Goal: Information Seeking & Learning: Learn about a topic

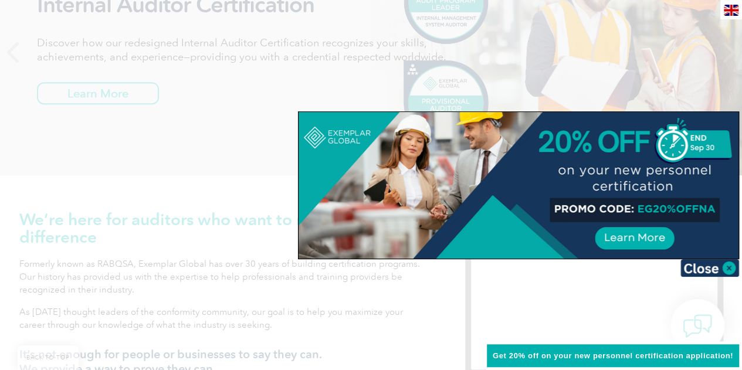
scroll to position [214, 0]
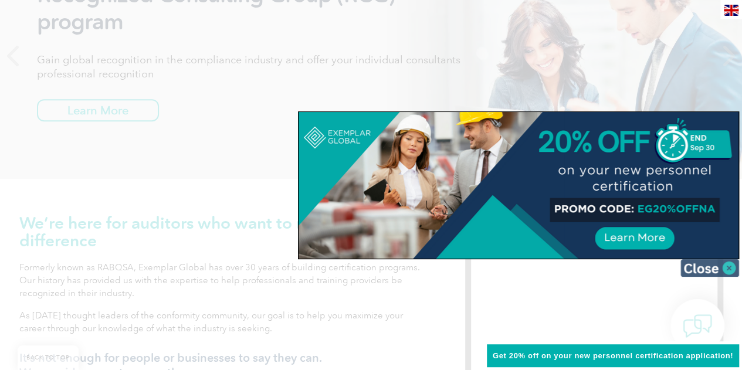
click at [720, 268] on img at bounding box center [709, 268] width 59 height 18
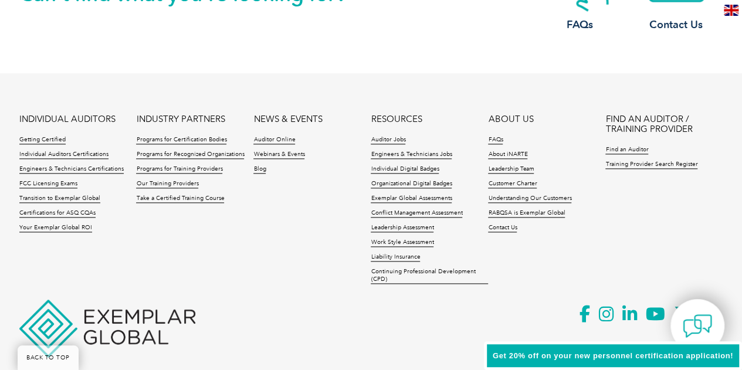
scroll to position [2846, 0]
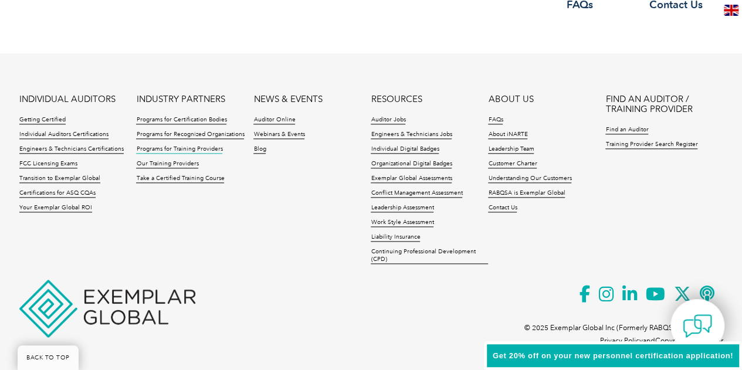
click at [206, 147] on link "Programs for Training Providers" at bounding box center [179, 149] width 86 height 8
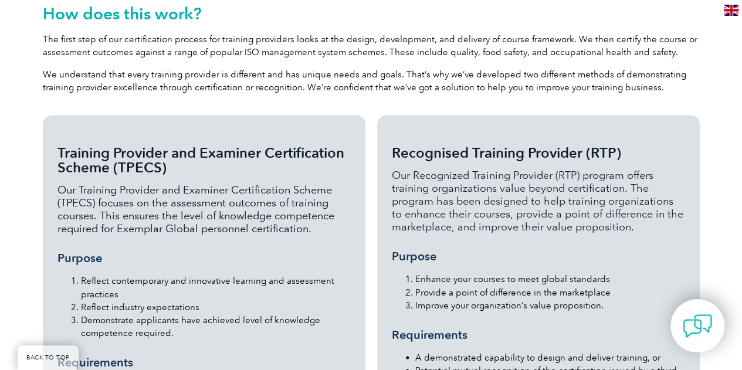
scroll to position [831, 0]
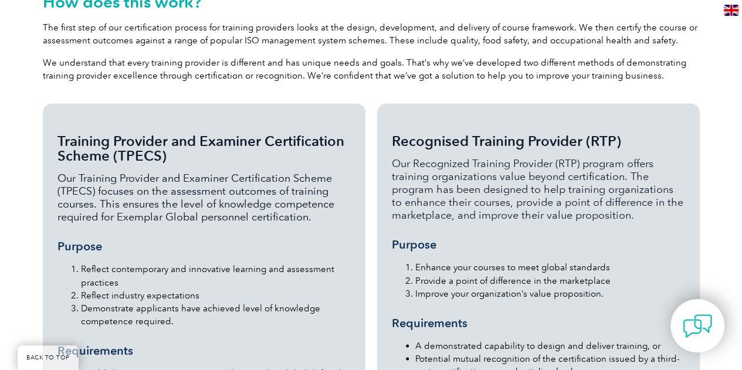
drag, startPoint x: 745, startPoint y: 213, endPoint x: 750, endPoint y: 150, distance: 63.6
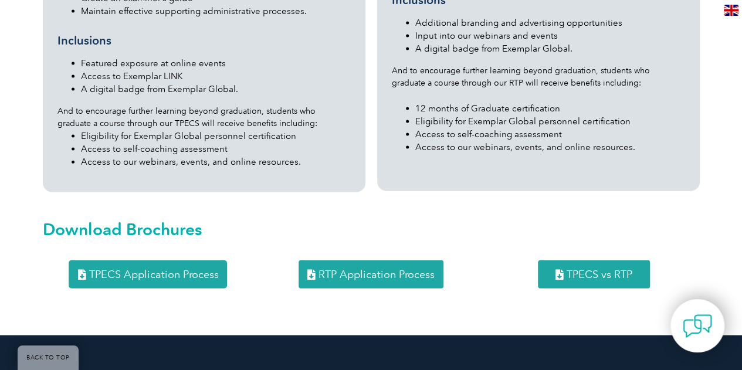
scroll to position [1238, 0]
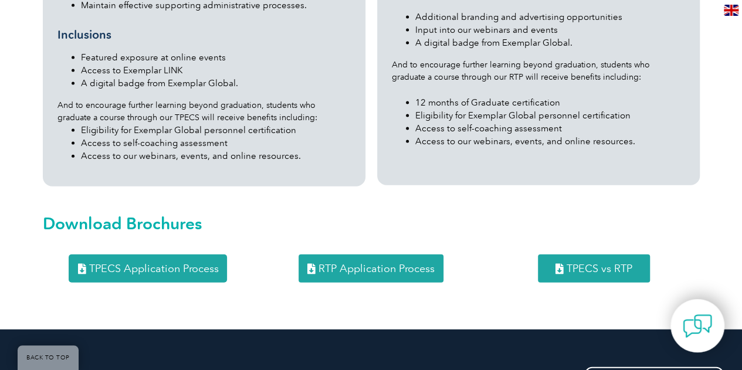
click at [584, 263] on span "TPECS vs RTP" at bounding box center [600, 268] width 66 height 11
